Goal: Task Accomplishment & Management: Manage account settings

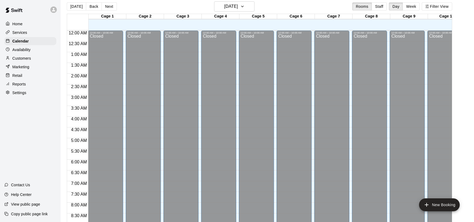
scroll to position [302, 0]
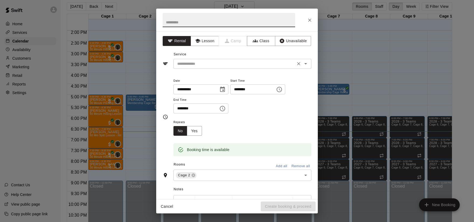
click at [199, 66] on input "text" at bounding box center [234, 64] width 119 height 7
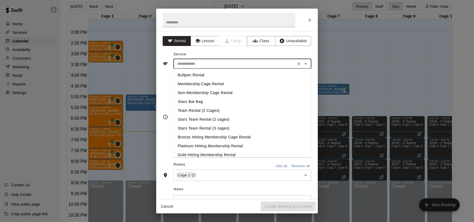
click at [200, 91] on li "Non-Membership Cage Rental" at bounding box center [242, 93] width 138 height 9
type input "**********"
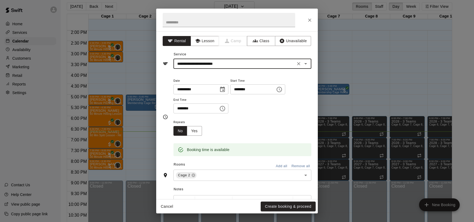
click at [279, 203] on button "Create booking & proceed" at bounding box center [288, 207] width 55 height 10
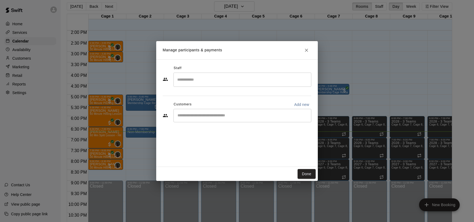
click at [206, 113] on input "Start typing to search customers..." at bounding box center [242, 115] width 133 height 5
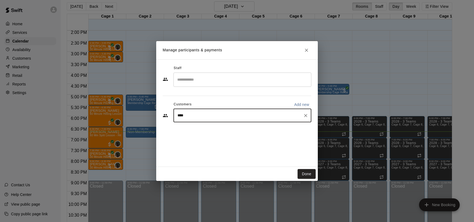
type input "***"
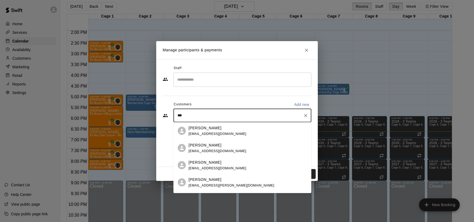
click at [216, 142] on div "[PERSON_NAME] [EMAIL_ADDRESS][DOMAIN_NAME]" at bounding box center [242, 148] width 138 height 17
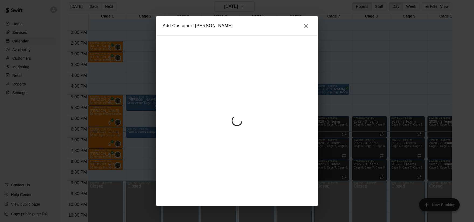
click at [216, 142] on body "Home Services Calendar Availability Customers Marketing Retail Reports Settings…" at bounding box center [237, 110] width 474 height 231
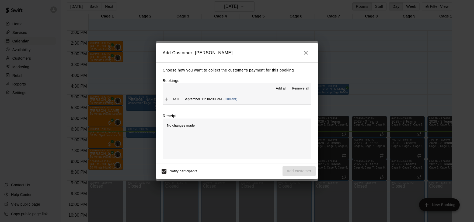
click at [306, 54] on icon "button" at bounding box center [306, 53] width 6 height 6
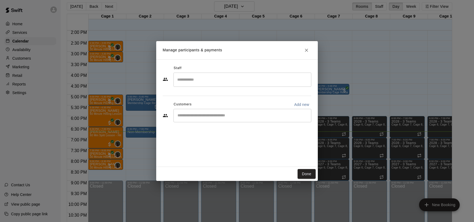
click at [227, 111] on div "​" at bounding box center [242, 115] width 138 height 13
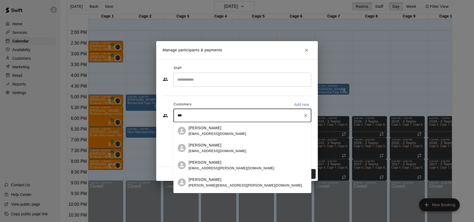
type input "****"
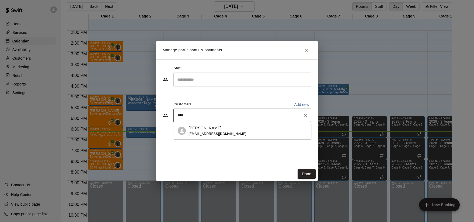
click at [214, 128] on p "[PERSON_NAME]" at bounding box center [205, 128] width 33 height 6
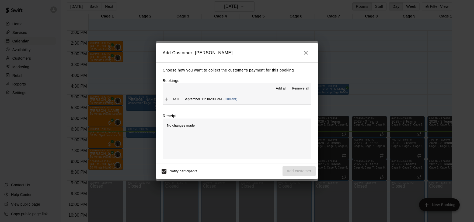
click at [219, 96] on div "[DATE], September 11: 06:30 PM (Current)" at bounding box center [200, 99] width 75 height 8
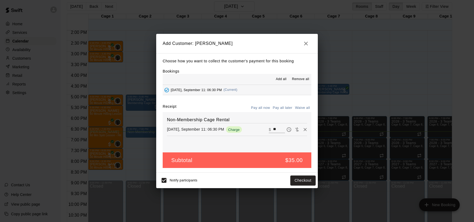
click at [301, 109] on button "Waive all" at bounding box center [303, 108] width 18 height 8
type input "*"
click at [302, 181] on button "Add customer" at bounding box center [298, 181] width 33 height 10
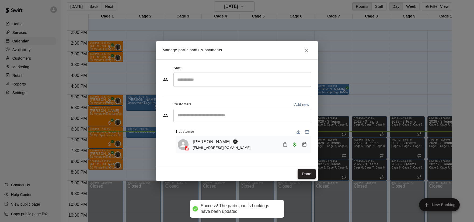
click at [306, 174] on button "Done" at bounding box center [307, 174] width 18 height 10
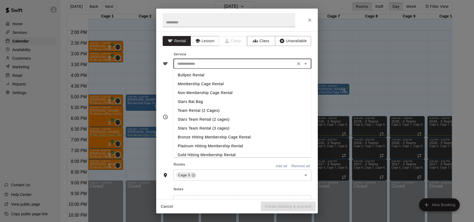
click at [198, 63] on input "text" at bounding box center [234, 64] width 119 height 7
click at [201, 86] on li "Membership Cage Rental" at bounding box center [242, 84] width 138 height 9
type input "**********"
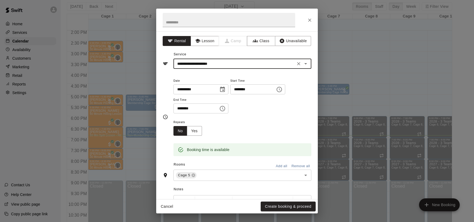
scroll to position [0, 0]
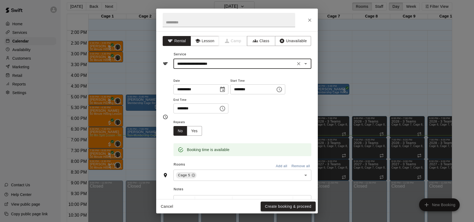
click at [270, 209] on button "Create booking & proceed" at bounding box center [288, 207] width 55 height 10
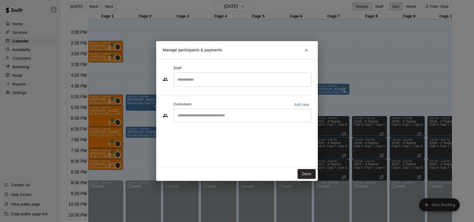
click at [190, 118] on input "Start typing to search customers..." at bounding box center [242, 115] width 133 height 5
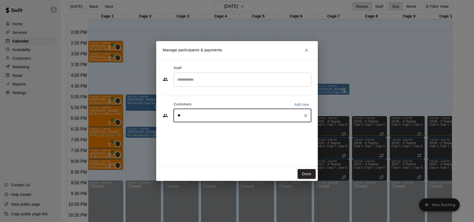
type input "***"
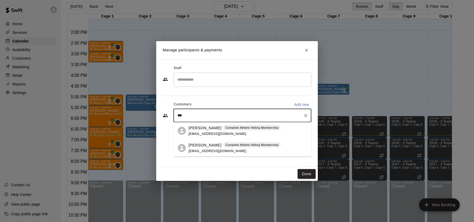
click at [207, 151] on span "[EMAIL_ADDRESS][DOMAIN_NAME]" at bounding box center [218, 151] width 58 height 4
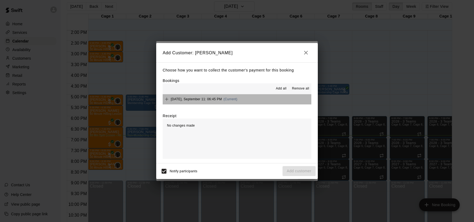
click at [204, 99] on span "[DATE], September 11: 06:45 PM" at bounding box center [196, 99] width 51 height 4
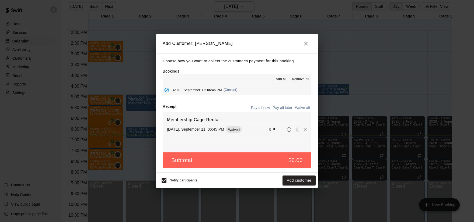
click at [298, 179] on button "Add customer" at bounding box center [298, 181] width 33 height 10
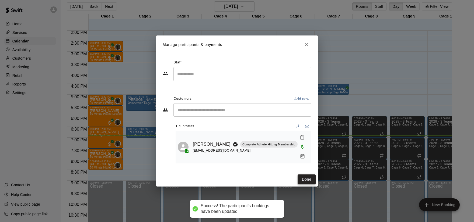
click at [303, 175] on button "Done" at bounding box center [307, 180] width 18 height 10
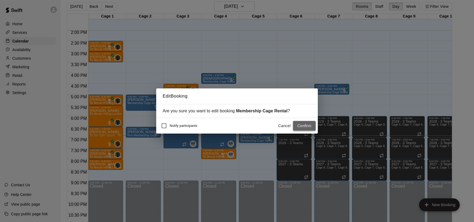
click at [294, 124] on button "Confirm" at bounding box center [304, 126] width 23 height 10
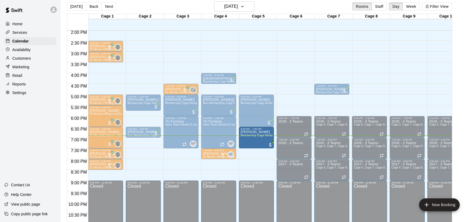
drag, startPoint x: 254, startPoint y: 137, endPoint x: 255, endPoint y: 151, distance: 14.0
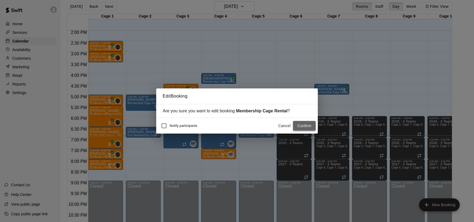
click at [303, 124] on button "Confirm" at bounding box center [304, 126] width 23 height 10
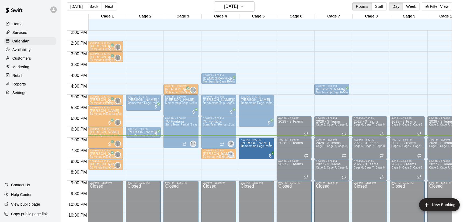
drag, startPoint x: 266, startPoint y: 139, endPoint x: 265, endPoint y: 152, distance: 12.1
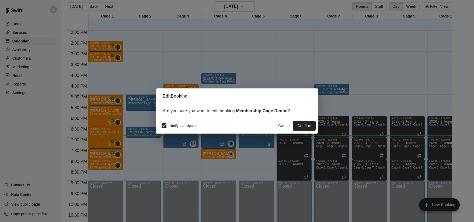
click at [173, 126] on span "Notify participants" at bounding box center [184, 126] width 28 height 4
click at [303, 125] on button "Confirm" at bounding box center [304, 126] width 23 height 10
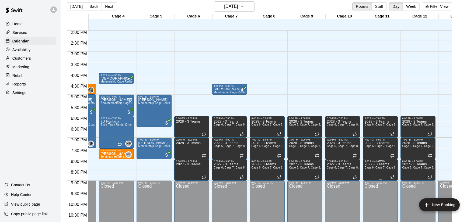
scroll to position [0, 102]
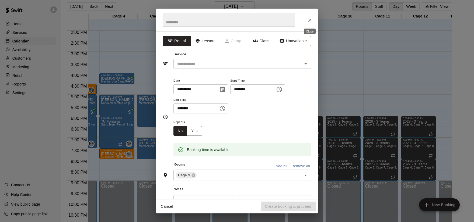
click at [312, 19] on icon "Close" at bounding box center [309, 20] width 5 height 5
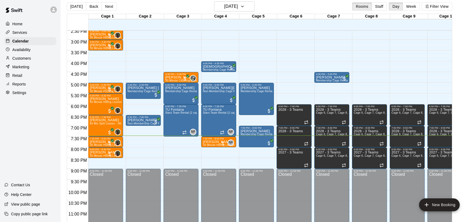
scroll to position [314, 0]
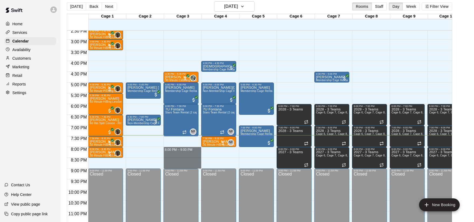
drag, startPoint x: 164, startPoint y: 147, endPoint x: 174, endPoint y: 165, distance: 19.8
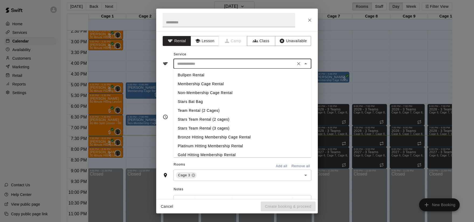
click at [193, 63] on input "text" at bounding box center [234, 64] width 119 height 7
click at [203, 85] on li "Membership Cage Rental" at bounding box center [242, 84] width 138 height 9
type input "**********"
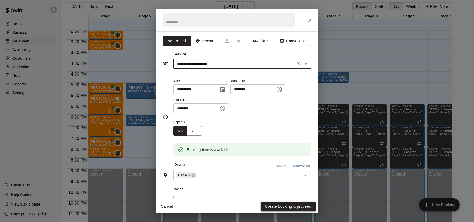
click at [283, 208] on button "Create booking & proceed" at bounding box center [288, 207] width 55 height 10
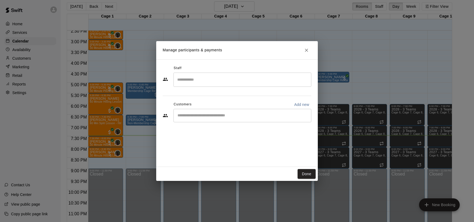
click at [214, 119] on div "​" at bounding box center [242, 115] width 138 height 13
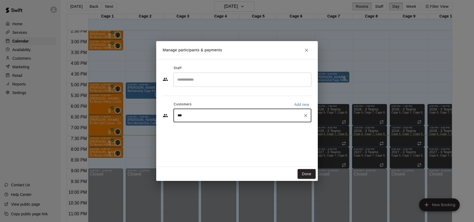
type input "****"
click at [206, 129] on p "[PERSON_NAME]" at bounding box center [205, 128] width 33 height 6
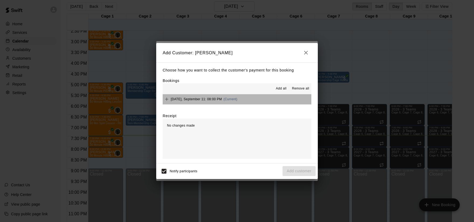
click at [233, 99] on span "(Current)" at bounding box center [231, 99] width 14 height 4
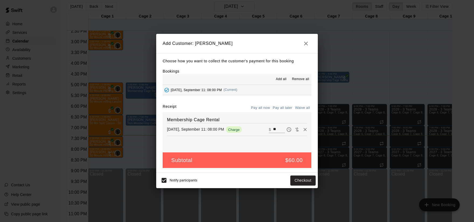
click at [304, 106] on button "Waive all" at bounding box center [303, 108] width 18 height 8
type input "*"
click at [294, 182] on button "Add customer" at bounding box center [298, 181] width 33 height 10
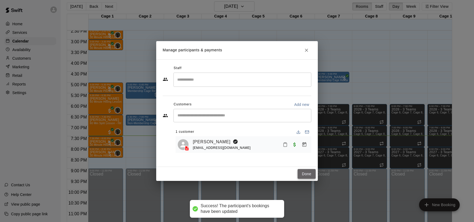
click at [303, 174] on button "Done" at bounding box center [307, 174] width 18 height 10
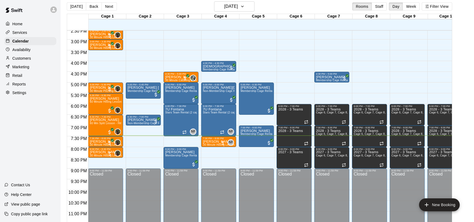
click at [34, 56] on div "Customers" at bounding box center [30, 58] width 52 height 8
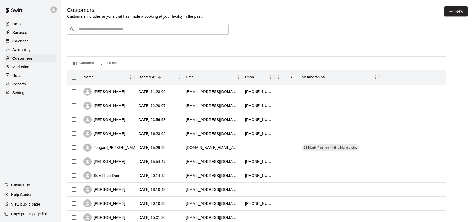
click at [116, 29] on input "Search customers by name or email" at bounding box center [151, 29] width 149 height 5
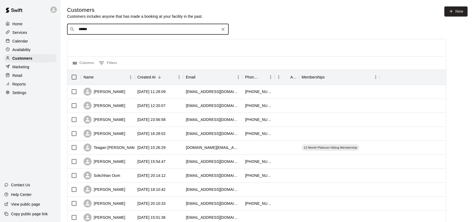
type input "*******"
click at [101, 41] on p "[PERSON_NAME]" at bounding box center [98, 41] width 33 height 6
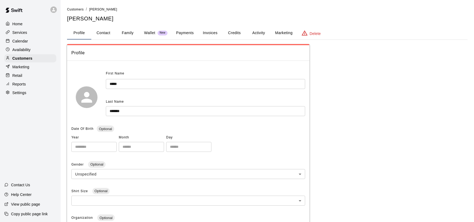
click at [253, 32] on button "Activity" at bounding box center [258, 33] width 24 height 13
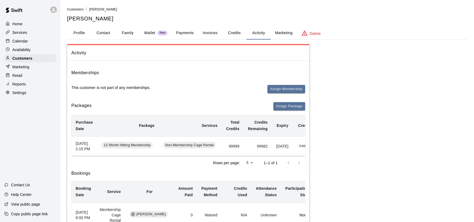
click at [22, 34] on p "Services" at bounding box center [19, 32] width 15 height 5
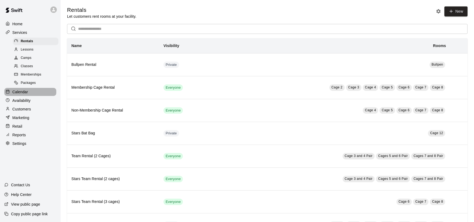
drag, startPoint x: 25, startPoint y: 90, endPoint x: 42, endPoint y: 85, distance: 17.7
click at [25, 90] on p "Calendar" at bounding box center [20, 91] width 16 height 5
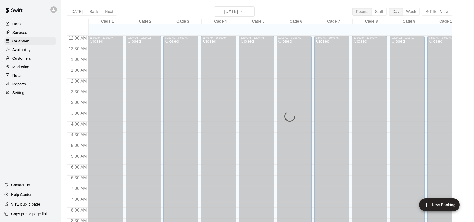
scroll to position [308, 0]
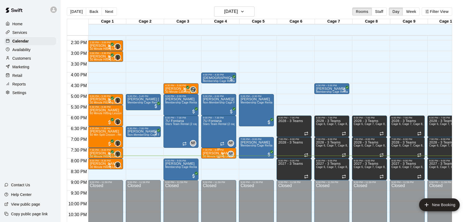
click at [224, 154] on div at bounding box center [222, 154] width 5 height 5
click at [227, 174] on button "edit" at bounding box center [225, 170] width 11 height 11
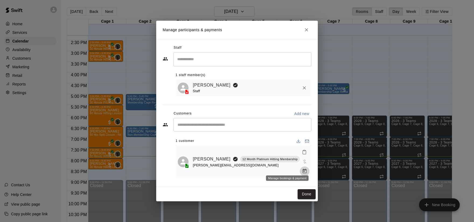
click at [303, 169] on icon "Manage bookings & payment" at bounding box center [305, 171] width 4 height 5
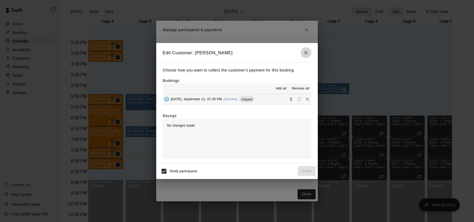
click at [306, 53] on icon "button" at bounding box center [306, 53] width 4 height 4
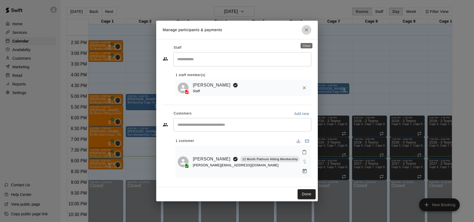
drag, startPoint x: 306, startPoint y: 34, endPoint x: 305, endPoint y: 38, distance: 3.9
click at [306, 32] on icon "Close" at bounding box center [306, 29] width 3 height 3
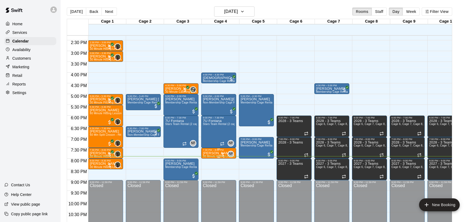
click at [223, 153] on div at bounding box center [222, 154] width 5 height 5
click at [225, 170] on img "edit" at bounding box center [226, 170] width 6 height 6
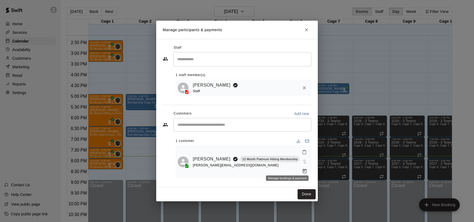
click at [302, 169] on icon "Manage bookings & payment" at bounding box center [304, 171] width 5 height 5
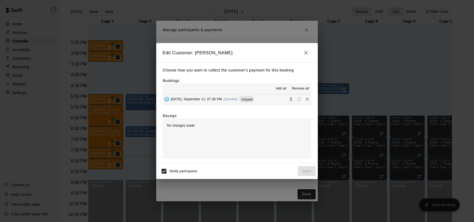
click at [236, 102] on div "[DATE], September 11: 07:30 PM (Current) Unpaid" at bounding box center [209, 99] width 92 height 8
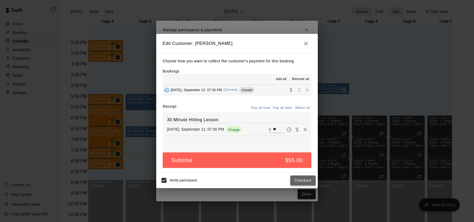
click at [308, 177] on button "Checkout" at bounding box center [302, 181] width 25 height 10
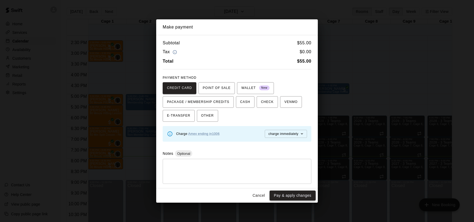
click at [306, 196] on button "Pay & apply changes" at bounding box center [293, 196] width 46 height 10
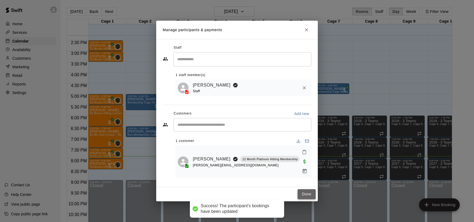
click at [307, 190] on button "Done" at bounding box center [307, 195] width 18 height 10
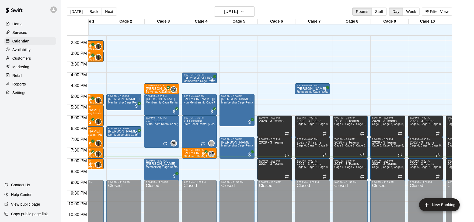
scroll to position [0, 0]
